Goal: Use online tool/utility: Utilize a website feature to perform a specific function

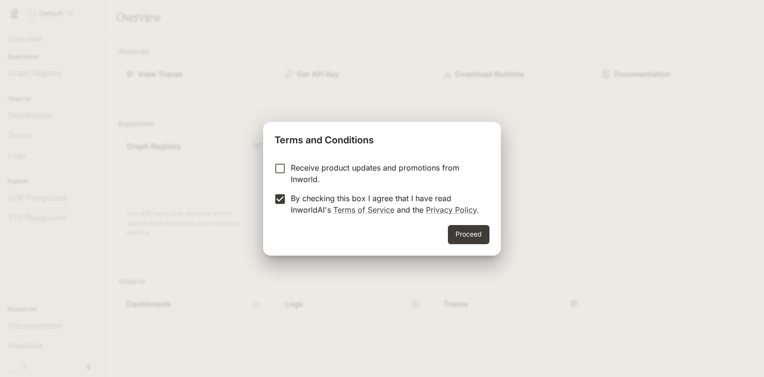
click at [460, 233] on button "Proceed" at bounding box center [469, 234] width 42 height 19
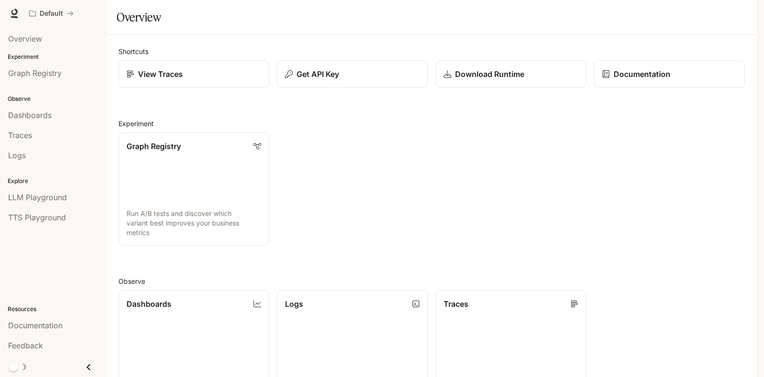
scroll to position [227, 0]
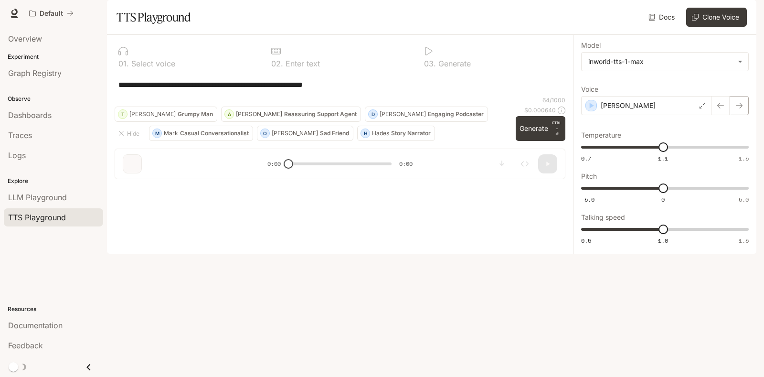
click at [739, 109] on icon "button" at bounding box center [739, 106] width 8 height 8
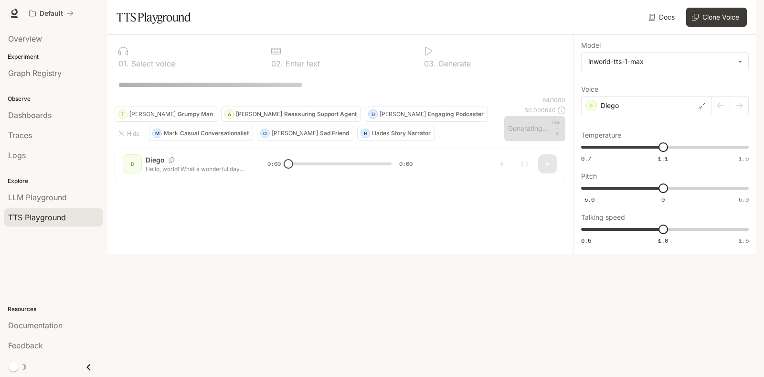
click at [739, 115] on div at bounding box center [729, 105] width 37 height 19
click at [719, 115] on div at bounding box center [729, 105] width 37 height 19
click at [701, 108] on icon at bounding box center [703, 106] width 6 height 6
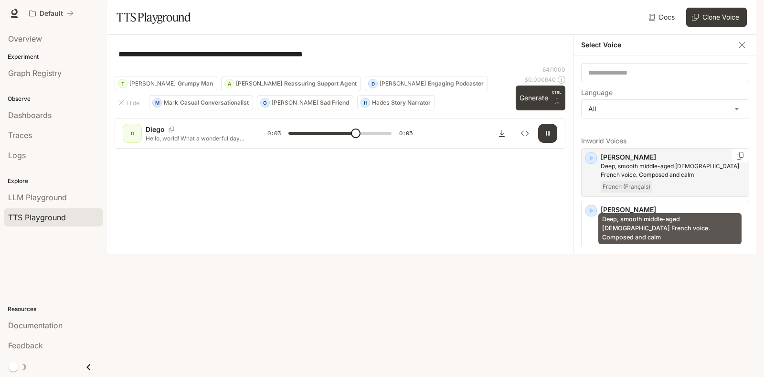
click at [625, 179] on p "Deep, smooth middle-aged male French voice. Composed and calm" at bounding box center [673, 170] width 144 height 17
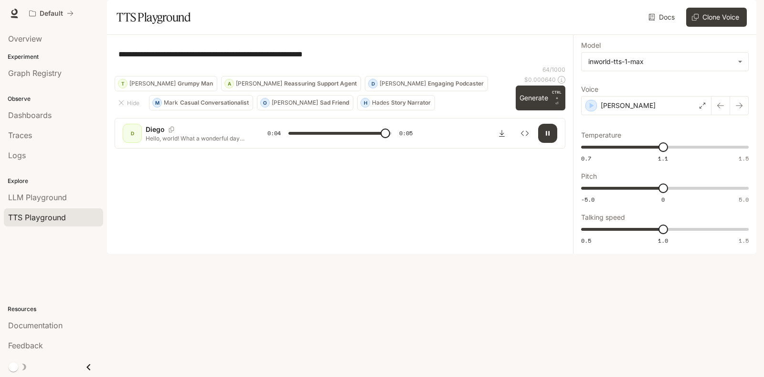
type input "*"
click at [26, 219] on span "TTS Playground" at bounding box center [37, 217] width 58 height 11
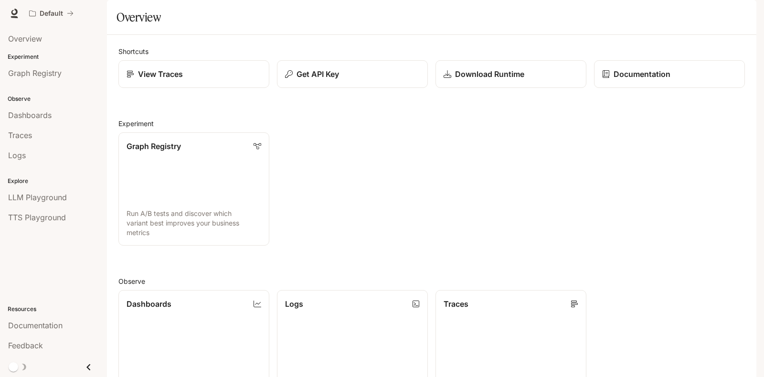
scroll to position [227, 0]
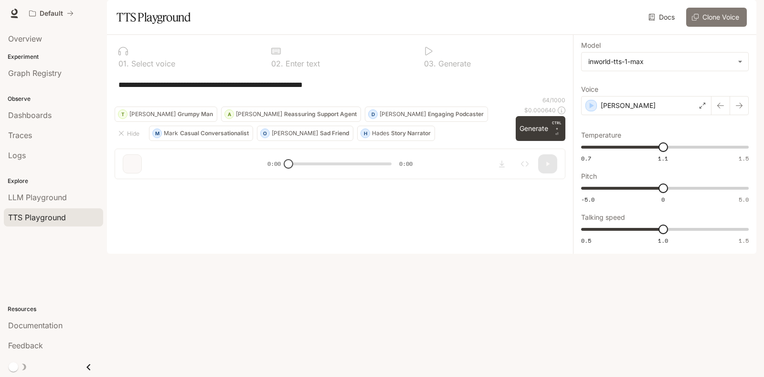
click at [719, 27] on button "Clone Voice" at bounding box center [716, 17] width 61 height 19
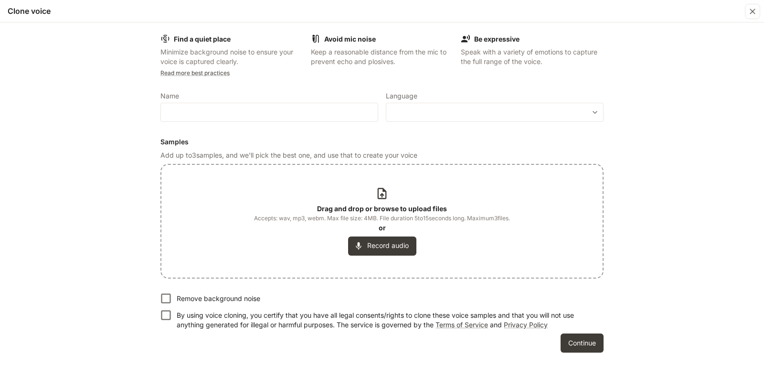
click at [381, 194] on icon at bounding box center [381, 193] width 13 height 13
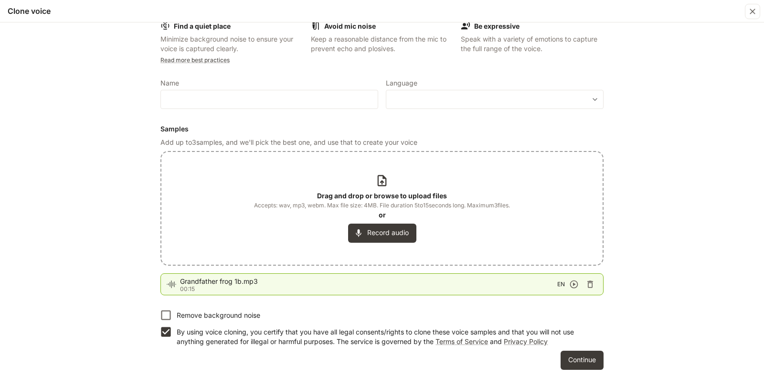
scroll to position [17, 0]
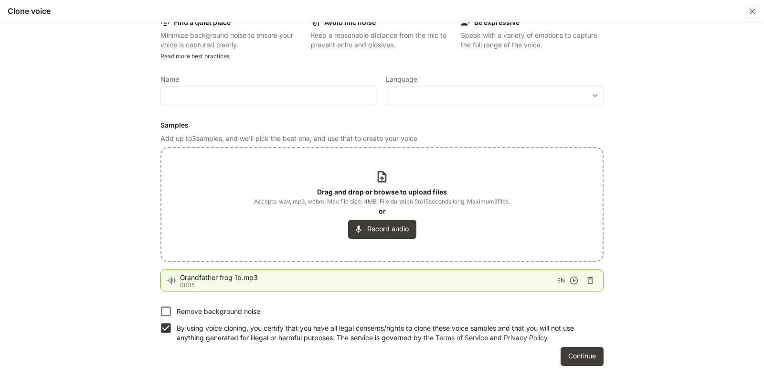
click at [572, 356] on button "Continue" at bounding box center [582, 356] width 43 height 19
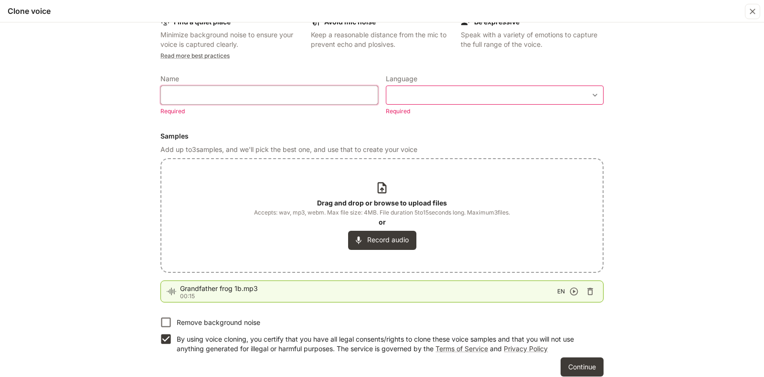
click at [201, 95] on input "text" at bounding box center [269, 95] width 217 height 10
type input "***"
click at [405, 93] on body "**********" at bounding box center [382, 188] width 764 height 377
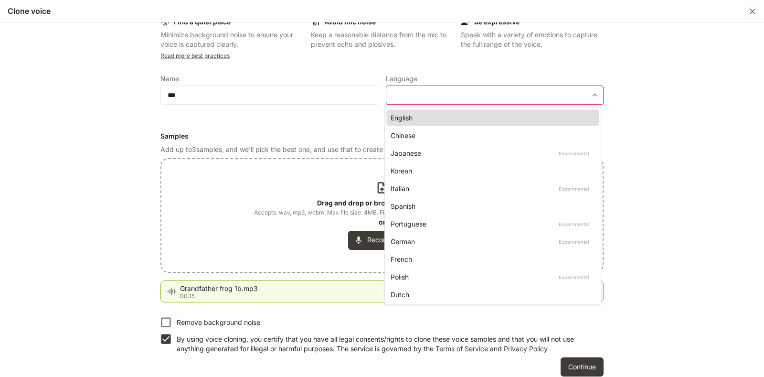
click at [402, 119] on div "English" at bounding box center [491, 118] width 201 height 10
type input "*****"
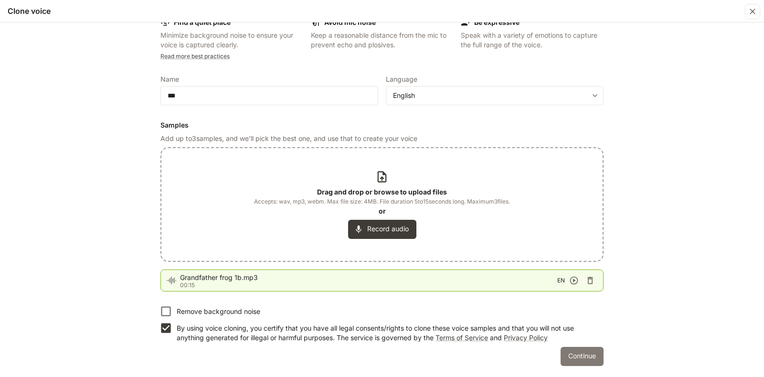
click at [576, 356] on button "Continue" at bounding box center [582, 356] width 43 height 19
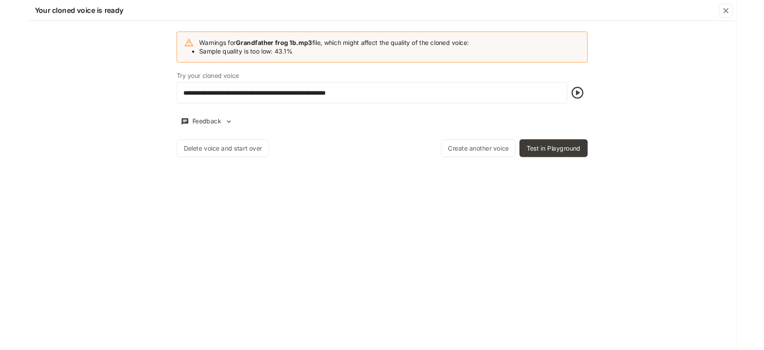
scroll to position [0, 0]
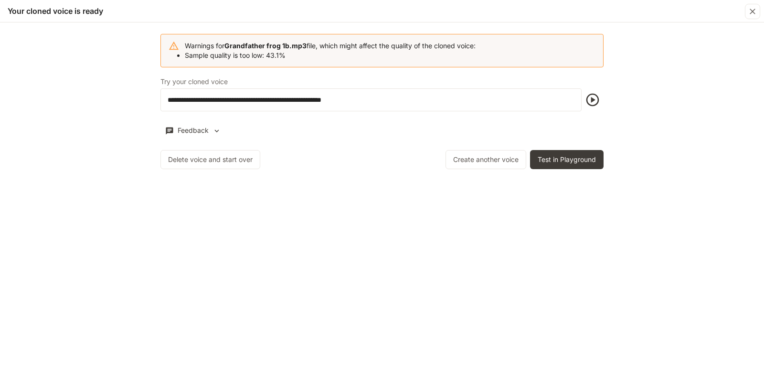
click at [592, 100] on icon "button" at bounding box center [592, 100] width 13 height 13
click at [592, 98] on icon "button" at bounding box center [592, 100] width 13 height 13
click at [217, 130] on icon "button" at bounding box center [216, 131] width 9 height 9
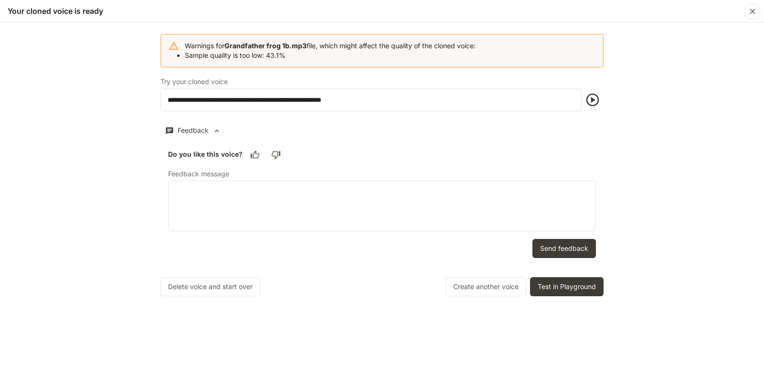
click at [253, 156] on icon "button" at bounding box center [255, 155] width 10 height 10
click at [495, 250] on form "Do you like this voice? Feedback message * ​ Send feedback" at bounding box center [381, 201] width 443 height 127
click at [552, 288] on button "Test in Playground" at bounding box center [567, 286] width 74 height 19
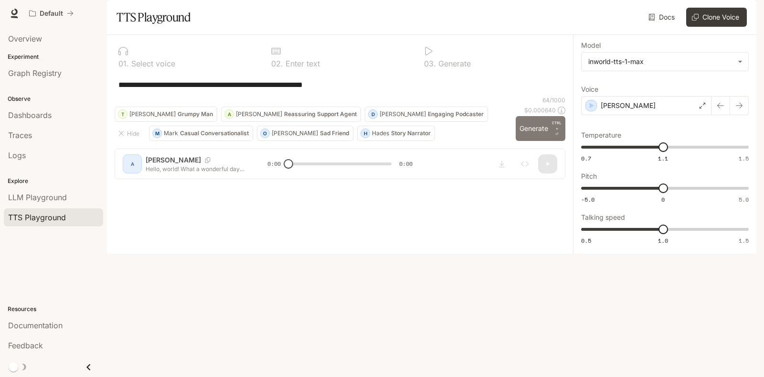
click at [531, 141] on button "Generate CTRL + ⏎" at bounding box center [541, 128] width 50 height 25
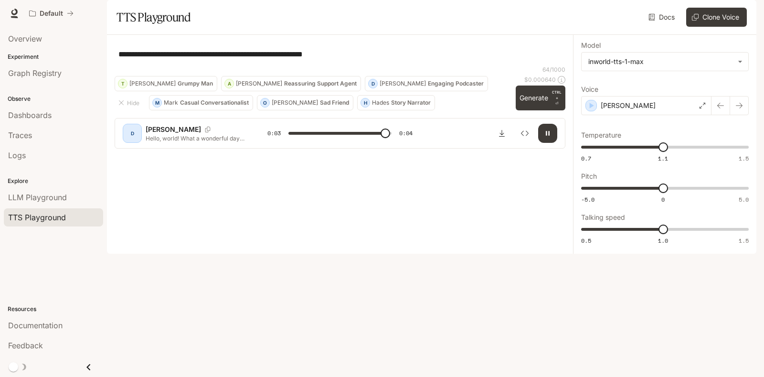
type input "*"
type input "****"
drag, startPoint x: 686, startPoint y: 176, endPoint x: 716, endPoint y: 177, distance: 30.1
click at [714, 152] on span "1.35" at bounding box center [715, 147] width 10 height 10
click at [537, 110] on button "Generate CTRL + ⏎" at bounding box center [541, 97] width 50 height 25
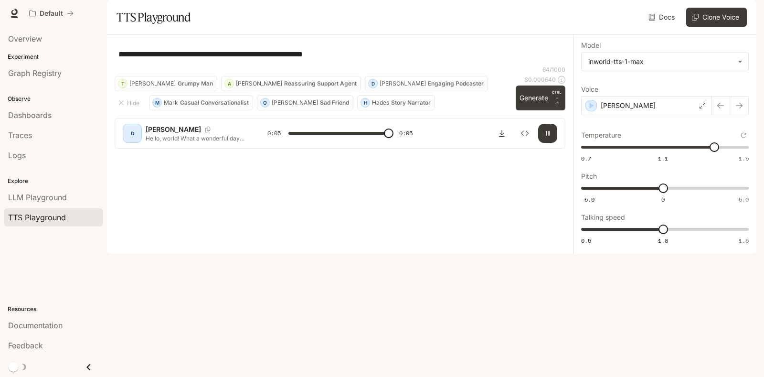
type input "*"
type input "****"
drag, startPoint x: 713, startPoint y: 173, endPoint x: 610, endPoint y: 172, distance: 103.1
click at [610, 152] on span "0.84" at bounding box center [610, 147] width 10 height 10
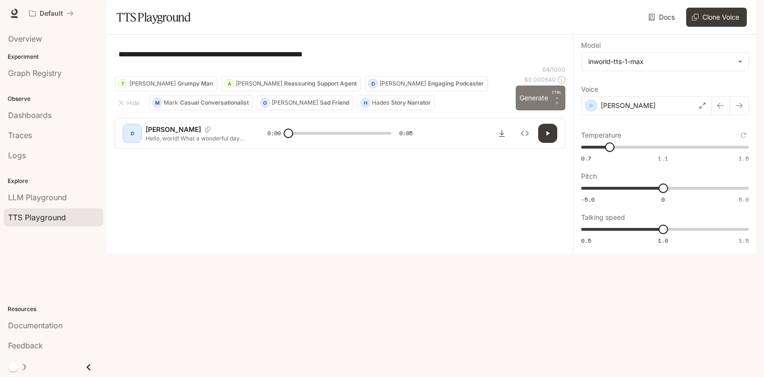
click at [533, 110] on button "Generate CTRL + ⏎" at bounding box center [541, 97] width 50 height 25
type input "*"
type input "****"
drag, startPoint x: 611, startPoint y: 172, endPoint x: 675, endPoint y: 179, distance: 64.4
click at [673, 152] on span "1.15" at bounding box center [674, 147] width 10 height 10
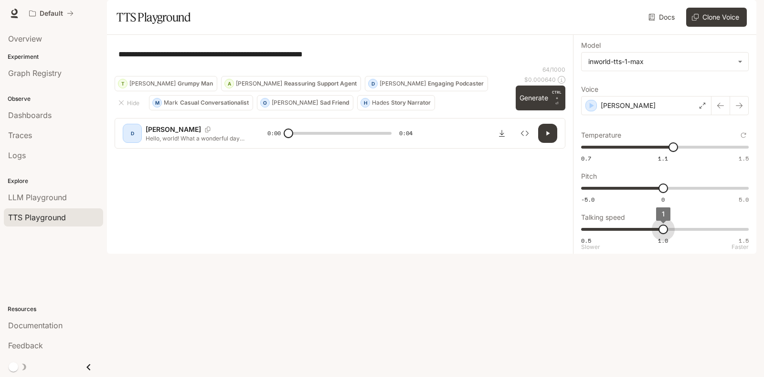
type input "***"
drag, startPoint x: 665, startPoint y: 256, endPoint x: 644, endPoint y: 258, distance: 21.6
click at [645, 234] on span "0.9" at bounding box center [647, 229] width 10 height 10
click at [534, 110] on button "Generate CTRL + ⏎" at bounding box center [541, 97] width 50 height 25
type input "*"
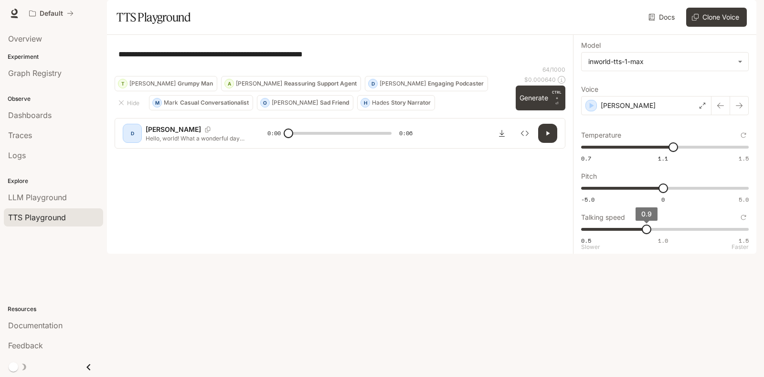
type input "*"
drag, startPoint x: 645, startPoint y: 255, endPoint x: 662, endPoint y: 255, distance: 17.2
click at [662, 234] on span "1" at bounding box center [663, 229] width 10 height 10
drag, startPoint x: 359, startPoint y: 81, endPoint x: 364, endPoint y: 78, distance: 5.8
click at [358, 60] on textarea "**********" at bounding box center [339, 54] width 443 height 11
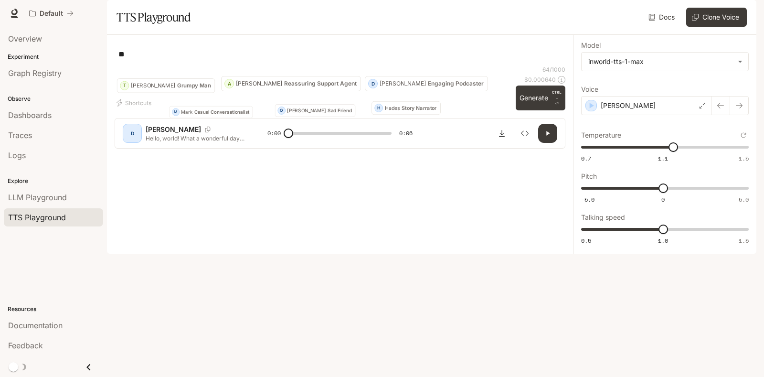
type textarea "*"
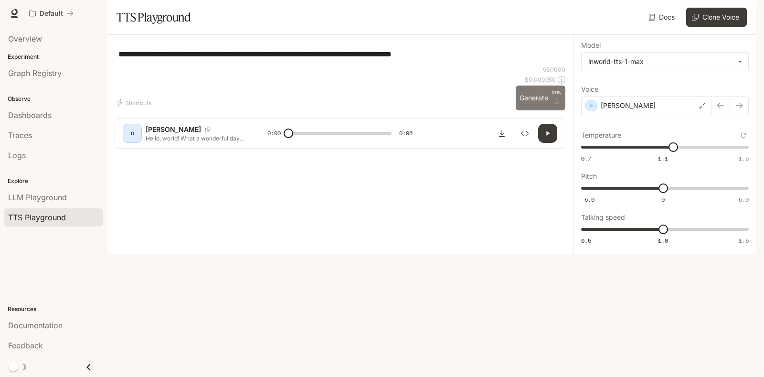
type textarea "**********"
click at [537, 110] on button "Generate CTRL + ⏎" at bounding box center [541, 97] width 50 height 25
type input "*"
drag, startPoint x: 689, startPoint y: 173, endPoint x: 710, endPoint y: 176, distance: 21.6
click at [711, 152] on span "1.34" at bounding box center [712, 147] width 10 height 10
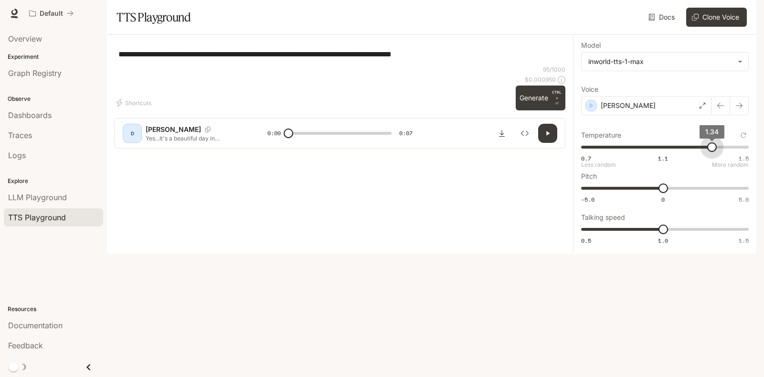
type input "****"
click at [533, 110] on button "Generate CTRL + ⏎" at bounding box center [541, 97] width 50 height 25
type input "*"
type input "***"
drag, startPoint x: 665, startPoint y: 256, endPoint x: 688, endPoint y: 258, distance: 22.5
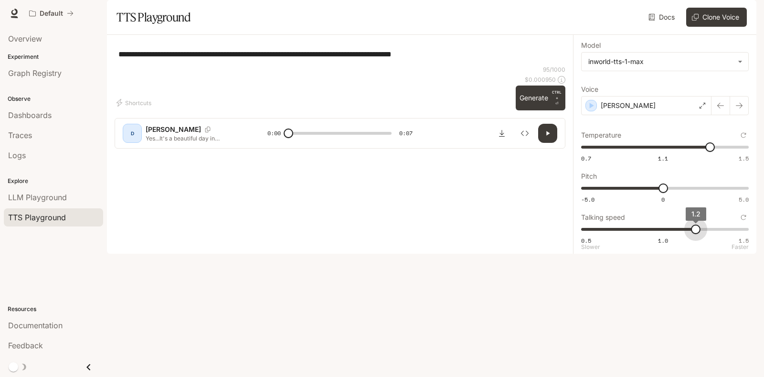
click at [691, 234] on span "1.2" at bounding box center [696, 229] width 10 height 10
click at [536, 110] on button "Generate CTRL + ⏎" at bounding box center [541, 97] width 50 height 25
type input "*"
type input "***"
drag, startPoint x: 695, startPoint y: 255, endPoint x: 684, endPoint y: 259, distance: 11.5
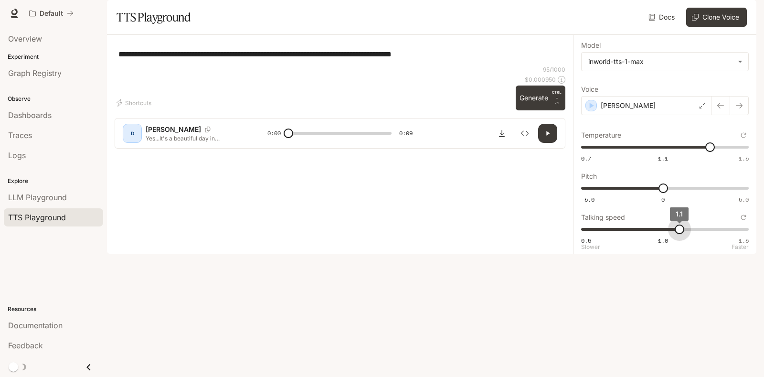
click at [684, 234] on span "1.1" at bounding box center [680, 229] width 10 height 10
click at [537, 110] on button "Generate CTRL + ⏎" at bounding box center [541, 97] width 50 height 25
click at [533, 110] on button "Generate CTRL + ⏎" at bounding box center [541, 97] width 50 height 25
type input "*"
click at [137, 60] on textarea "**********" at bounding box center [339, 54] width 443 height 11
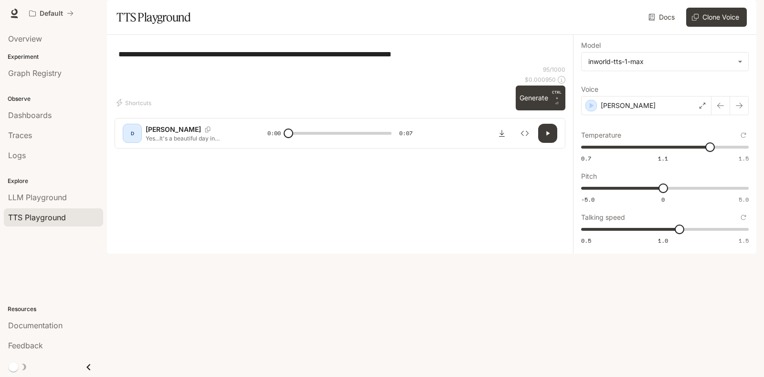
click at [138, 60] on textarea "**********" at bounding box center [339, 54] width 443 height 11
type textarea "**********"
click at [530, 110] on button "Generate CTRL + ⏎" at bounding box center [541, 97] width 50 height 25
type input "*"
type input "****"
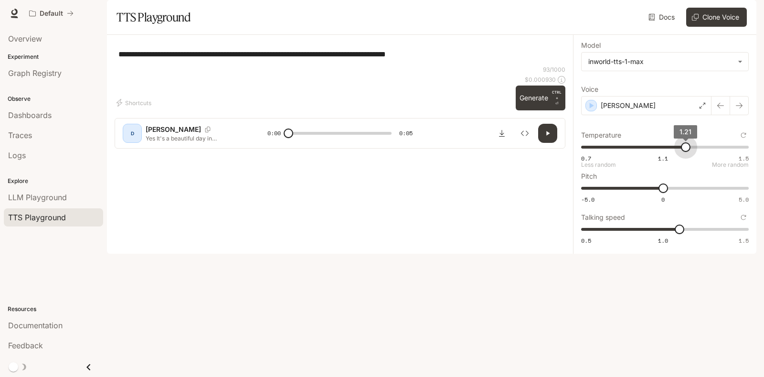
drag, startPoint x: 711, startPoint y: 173, endPoint x: 686, endPoint y: 173, distance: 24.8
click at [686, 152] on span "1.21" at bounding box center [686, 147] width 10 height 10
click at [529, 110] on button "Generate CTRL + ⏎" at bounding box center [541, 97] width 50 height 25
type input "*"
click at [499, 137] on icon "Download audio" at bounding box center [502, 133] width 8 height 8
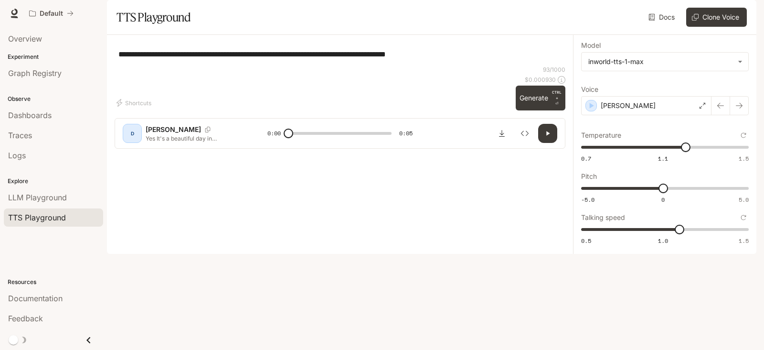
click at [443, 60] on textarea "**********" at bounding box center [339, 54] width 443 height 11
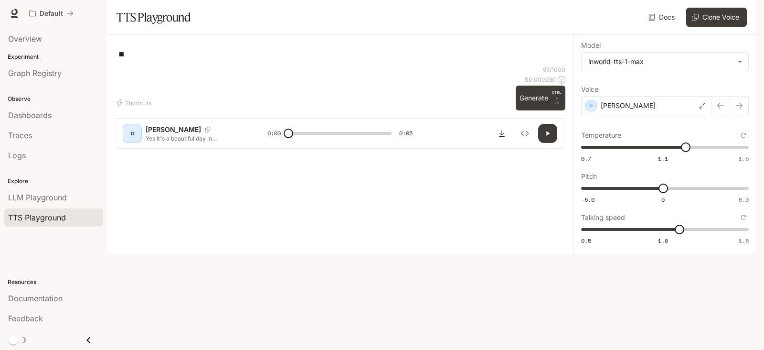
type textarea "*"
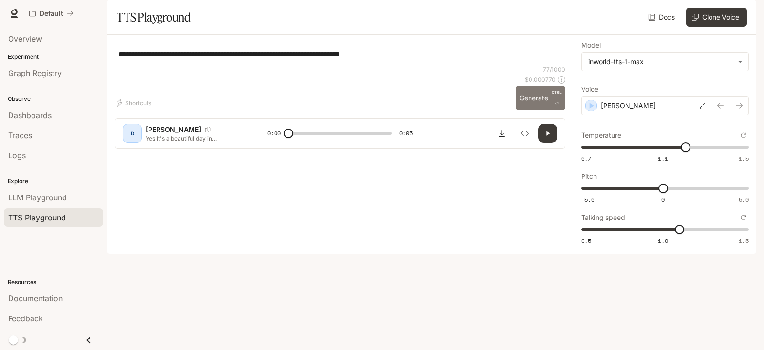
type textarea "**********"
click at [531, 110] on button "Generate CTRL + ⏎" at bounding box center [541, 97] width 50 height 25
type input "*"
type input "****"
drag, startPoint x: 699, startPoint y: 175, endPoint x: 714, endPoint y: 178, distance: 15.9
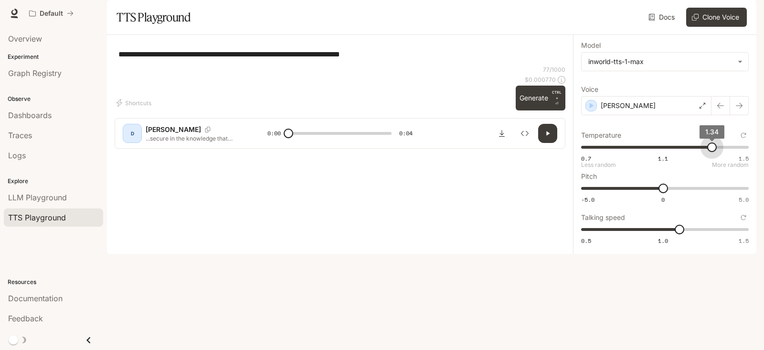
click at [711, 152] on span "1.34" at bounding box center [712, 147] width 10 height 10
click at [538, 110] on button "Generate CTRL + ⏎" at bounding box center [541, 97] width 50 height 25
type input "*"
drag, startPoint x: 679, startPoint y: 256, endPoint x: 665, endPoint y: 258, distance: 14.9
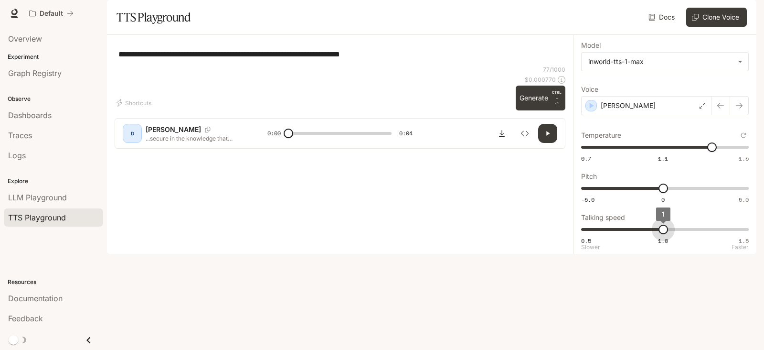
click at [667, 234] on span "1" at bounding box center [663, 229] width 10 height 10
click at [541, 110] on button "Generate CTRL + ⏎" at bounding box center [541, 97] width 50 height 25
type input "*"
type input "***"
drag, startPoint x: 663, startPoint y: 255, endPoint x: 675, endPoint y: 255, distance: 12.4
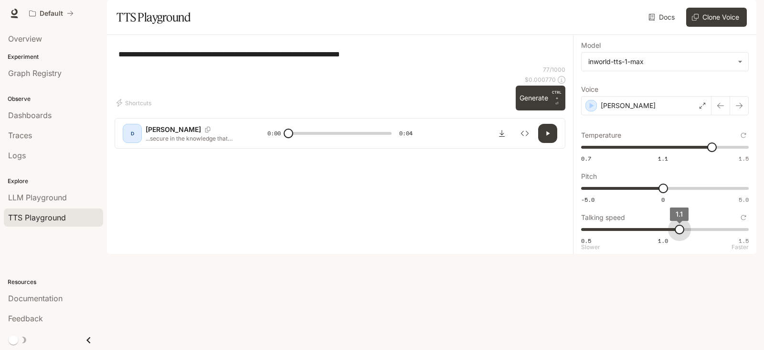
click at [675, 234] on span "1.1" at bounding box center [680, 229] width 10 height 10
click at [539, 110] on button "Generate CTRL + ⏎" at bounding box center [541, 97] width 50 height 25
type input "*"
click at [499, 137] on icon "Download audio" at bounding box center [502, 133] width 8 height 8
click at [742, 14] on img "button" at bounding box center [742, 13] width 13 height 13
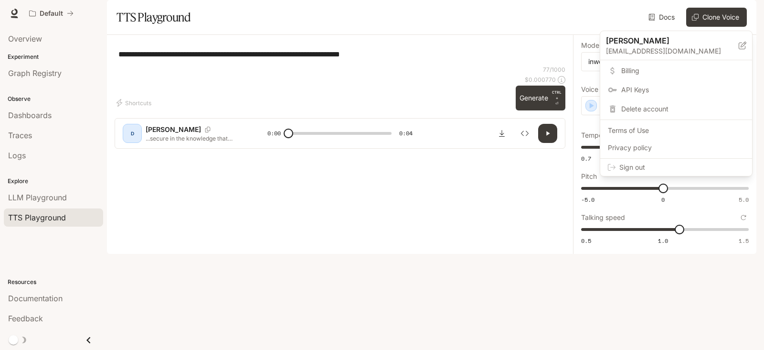
click at [633, 166] on span "Sign out" at bounding box center [681, 167] width 125 height 10
